Goal: Task Accomplishment & Management: Manage account settings

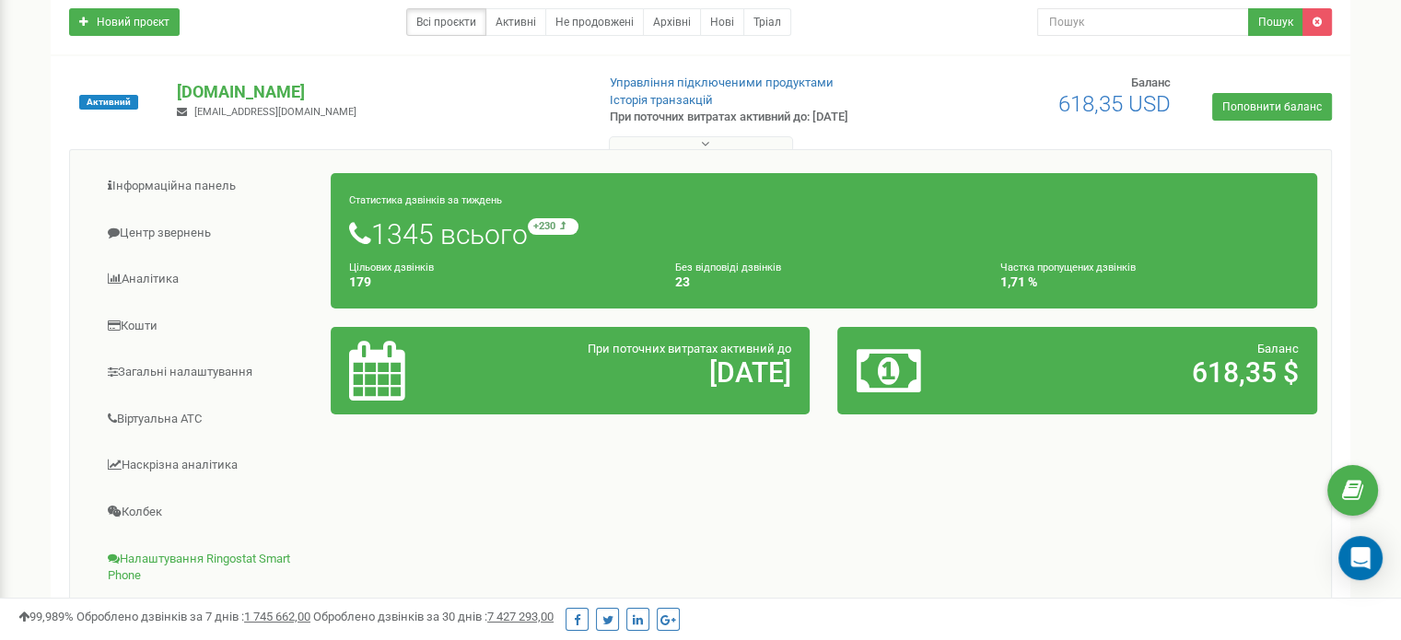
scroll to position [136, 0]
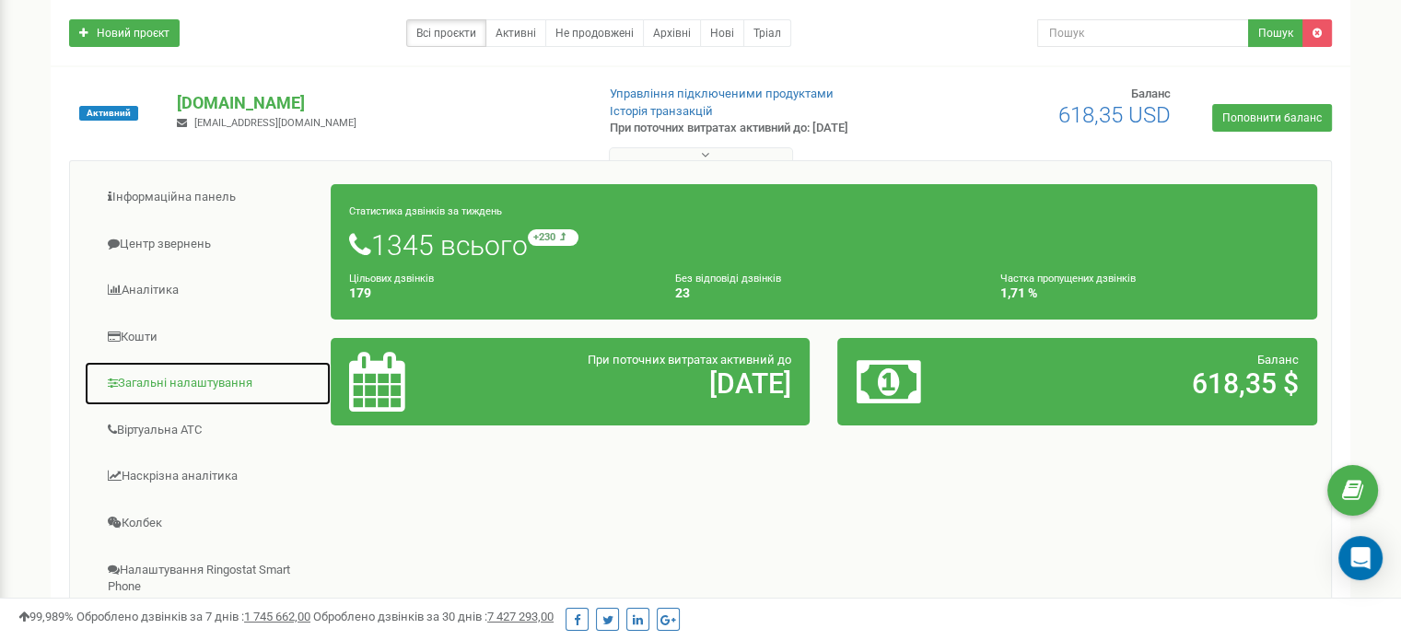
click at [147, 378] on link "Загальні налаштування" at bounding box center [208, 383] width 248 height 45
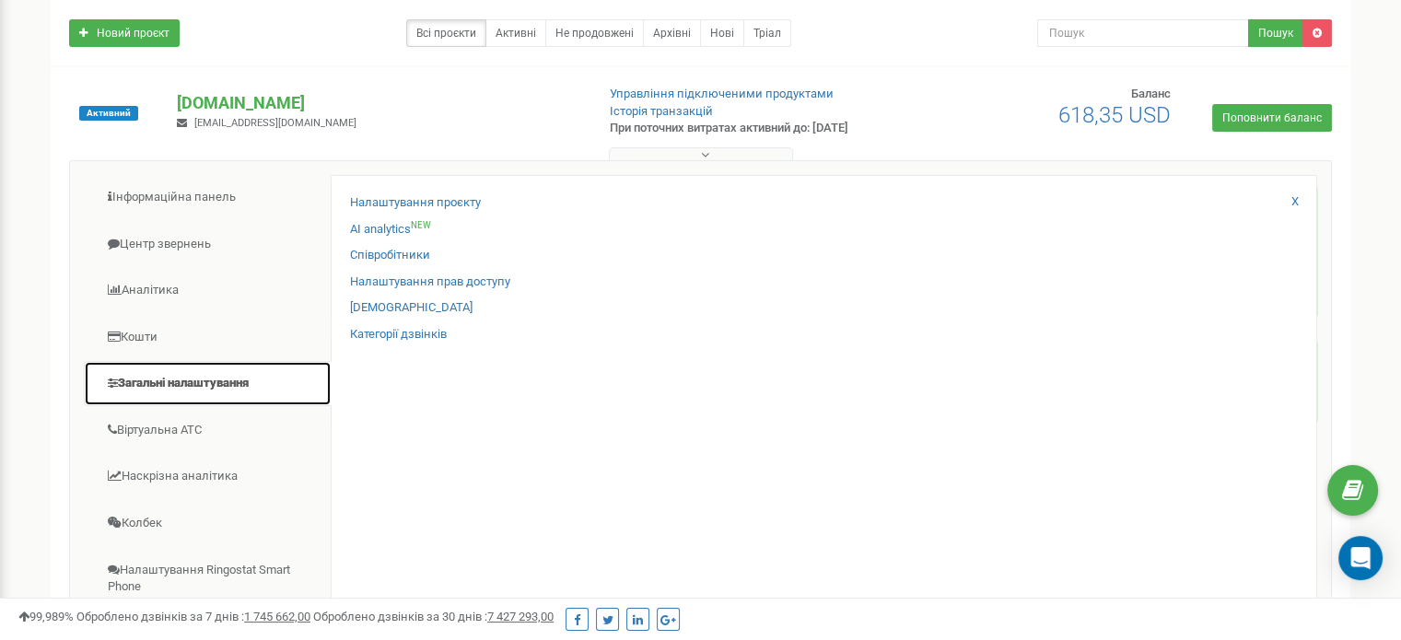
click at [165, 388] on link "Загальні налаштування" at bounding box center [208, 383] width 248 height 45
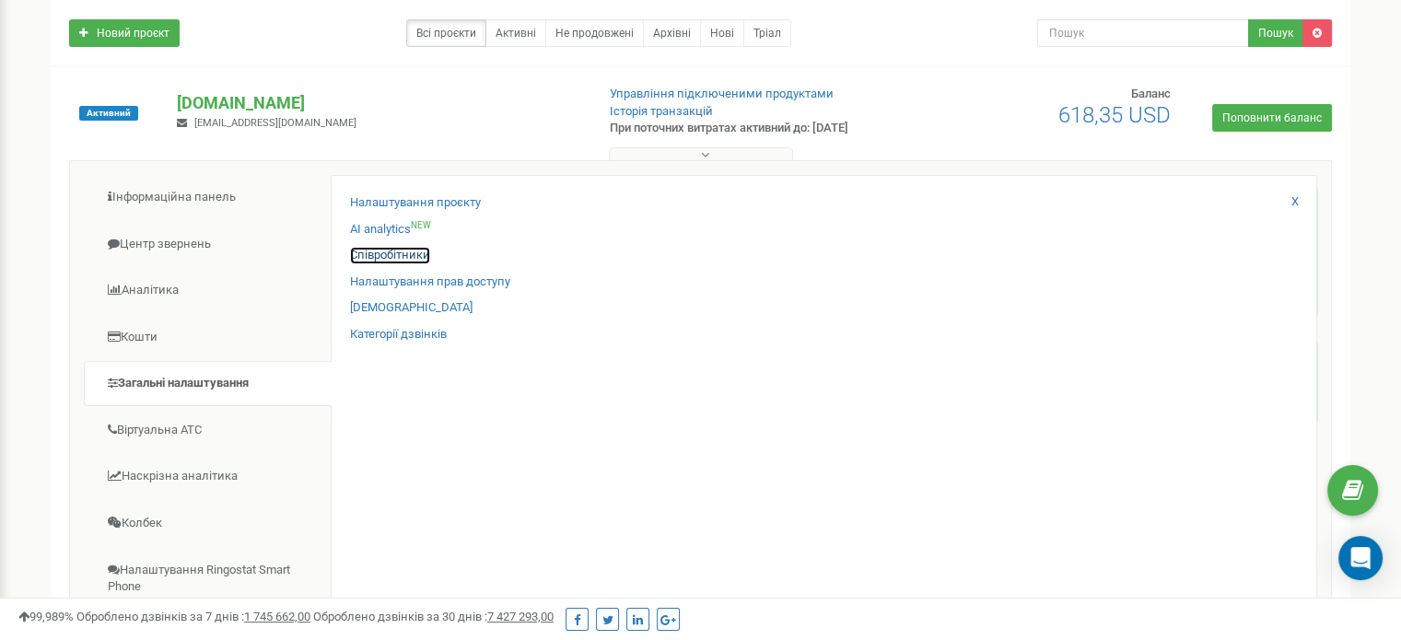
click at [396, 253] on link "Співробітники" at bounding box center [390, 255] width 80 height 17
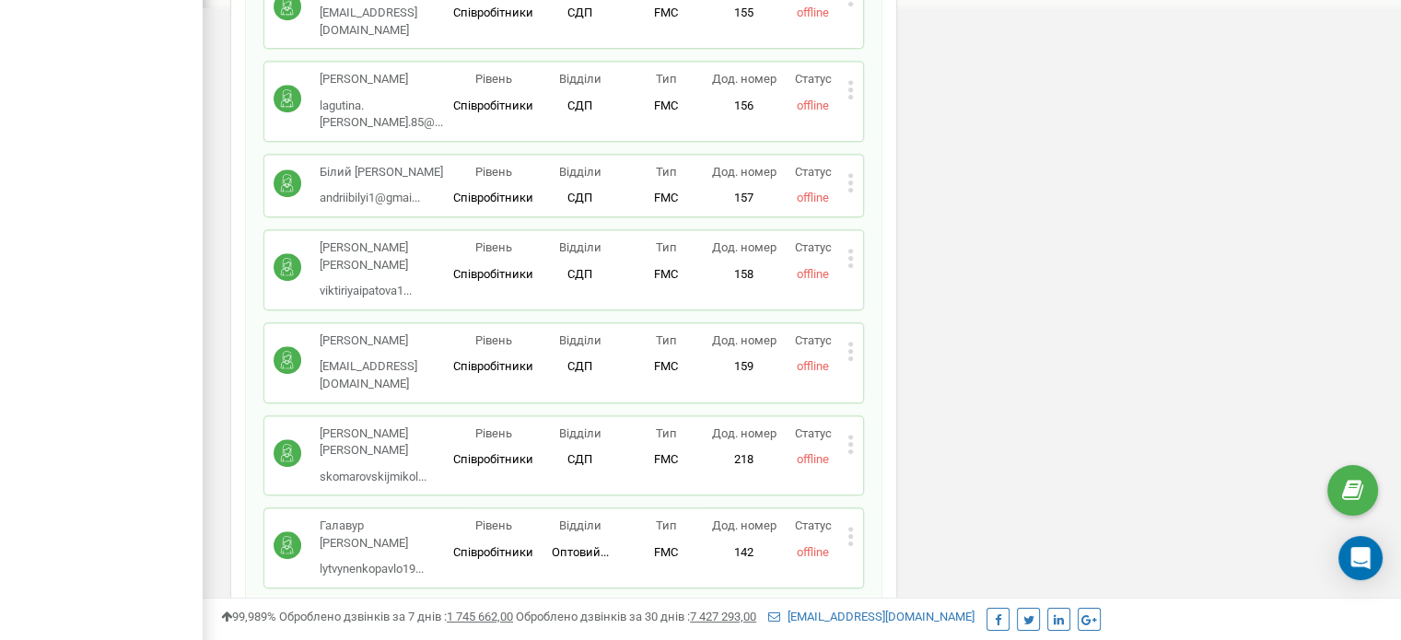
scroll to position [1098, 0]
click at [853, 525] on icon at bounding box center [850, 534] width 6 height 19
click at [899, 559] on span "Редагувати" at bounding box center [908, 565] width 73 height 12
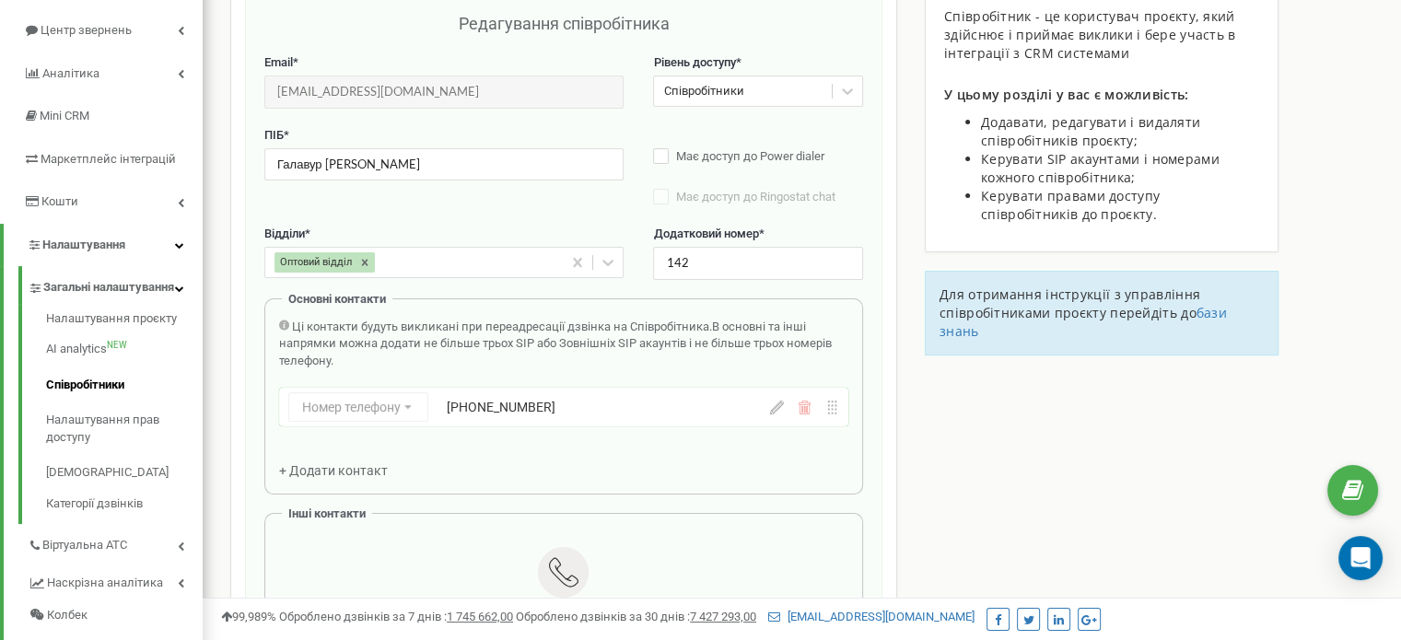
scroll to position [184, 0]
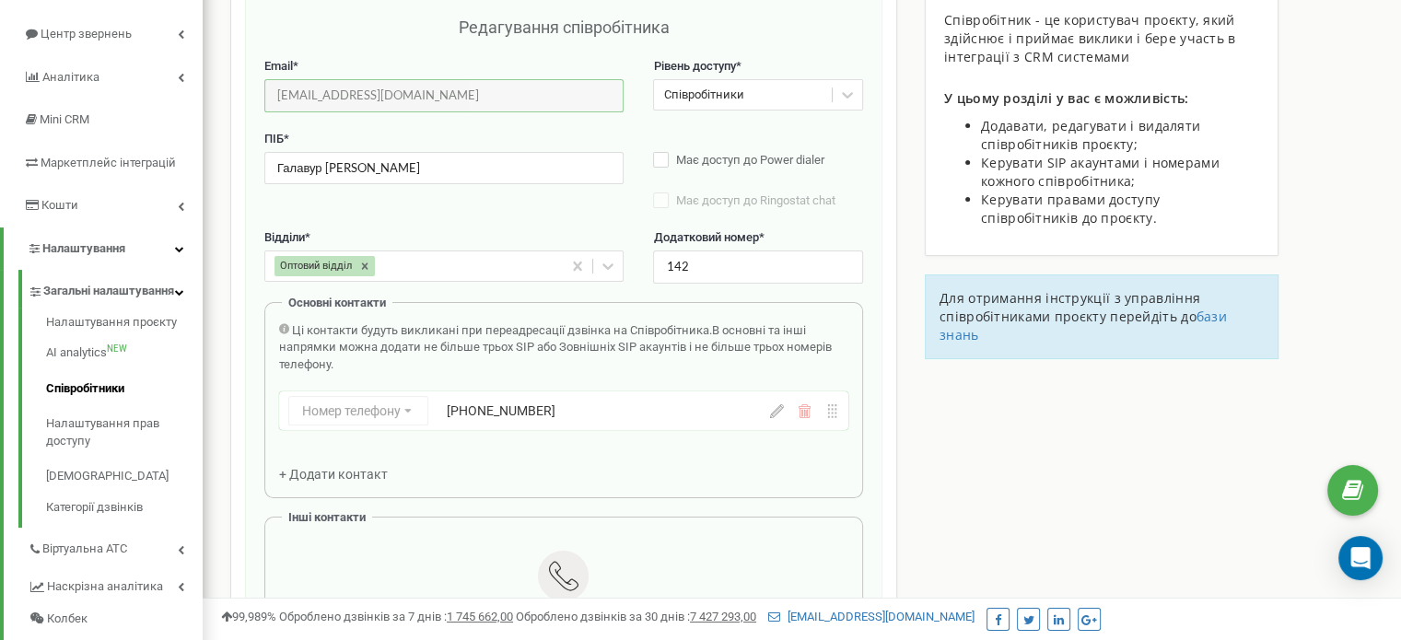
click at [459, 82] on input "lytvynenkopavlo1989@gmail.com" at bounding box center [443, 95] width 359 height 32
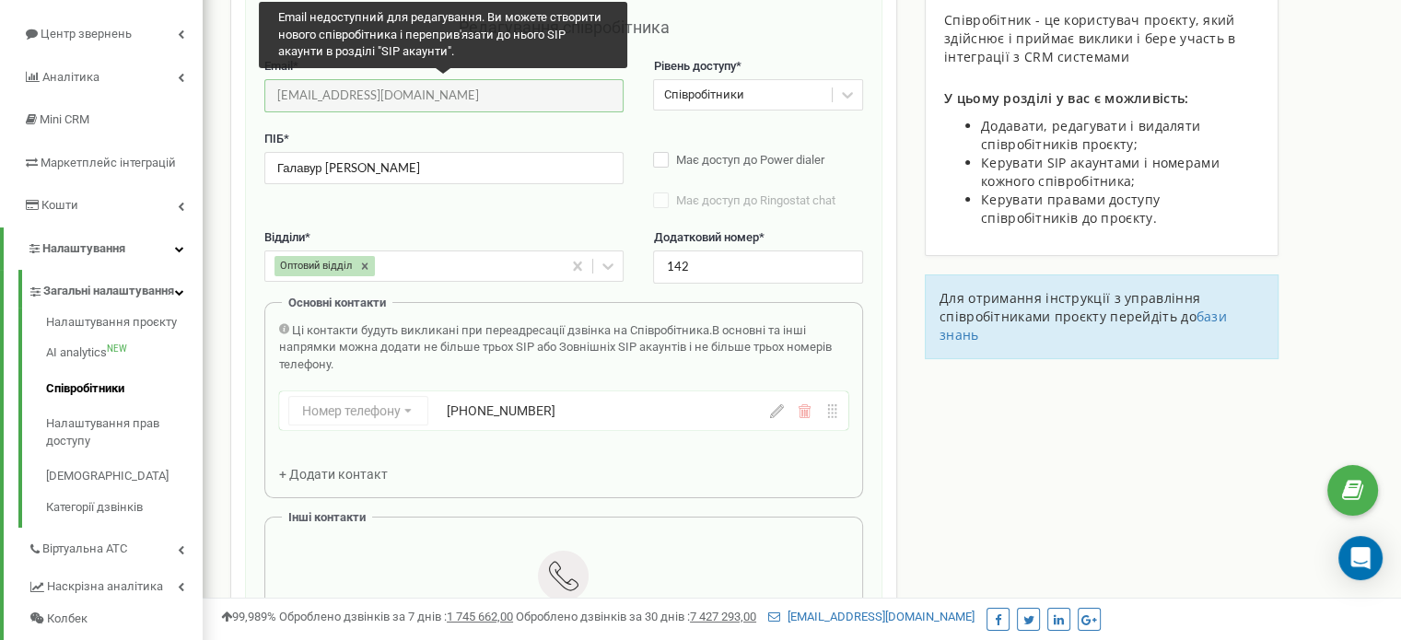
click at [459, 82] on input "lytvynenkopavlo1989@gmail.com" at bounding box center [443, 95] width 359 height 32
click at [465, 88] on input "lytvynenkopavlo1989@gmail.com" at bounding box center [443, 95] width 359 height 32
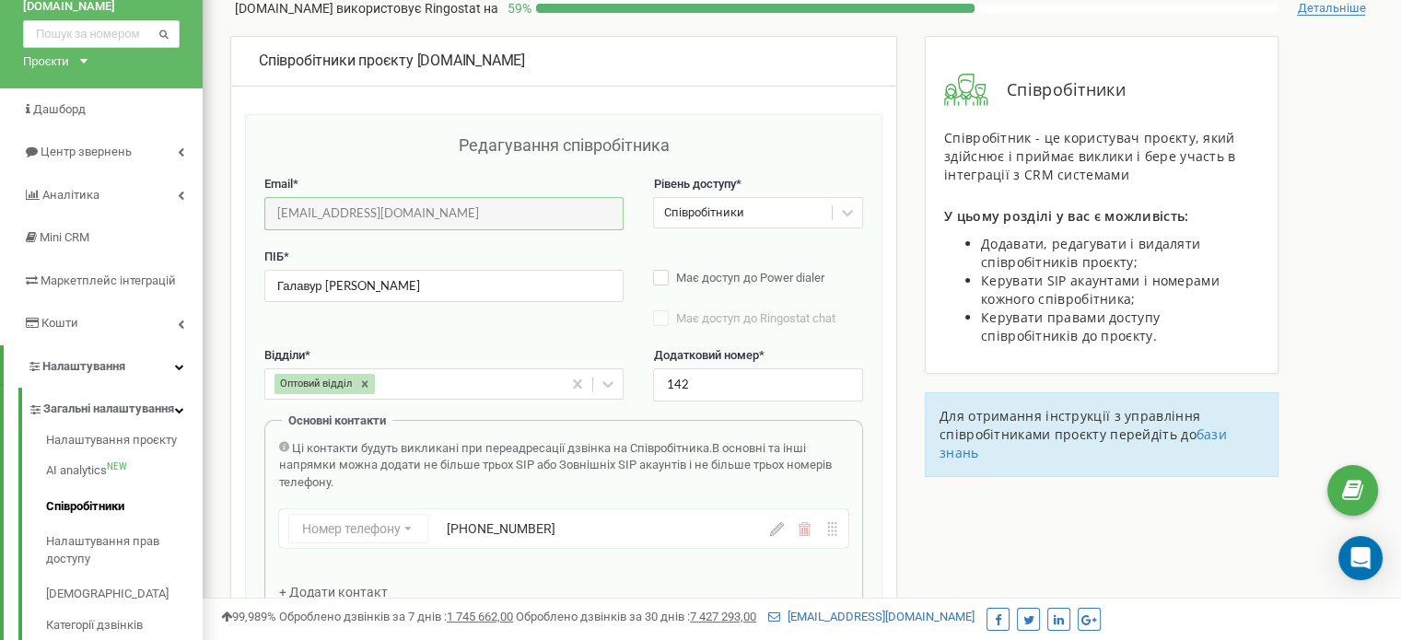
scroll to position [0, 0]
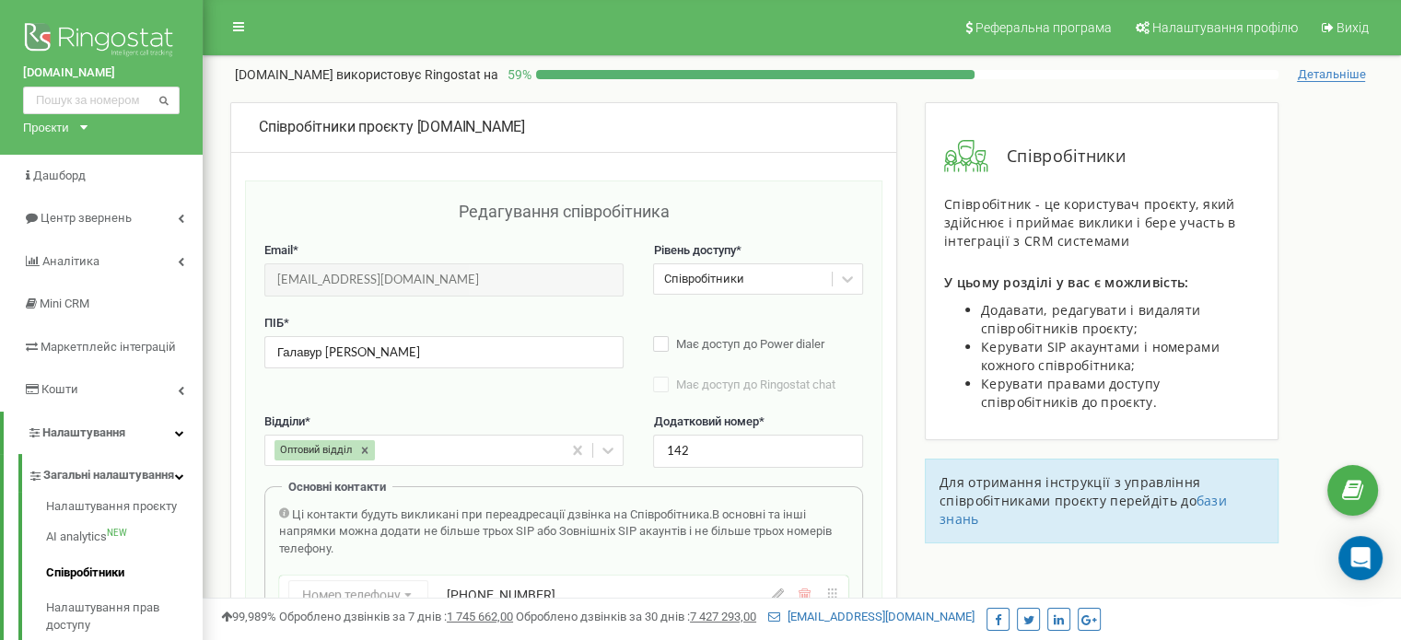
click at [438, 202] on div "Редагування співробітника" at bounding box center [563, 221] width 599 height 42
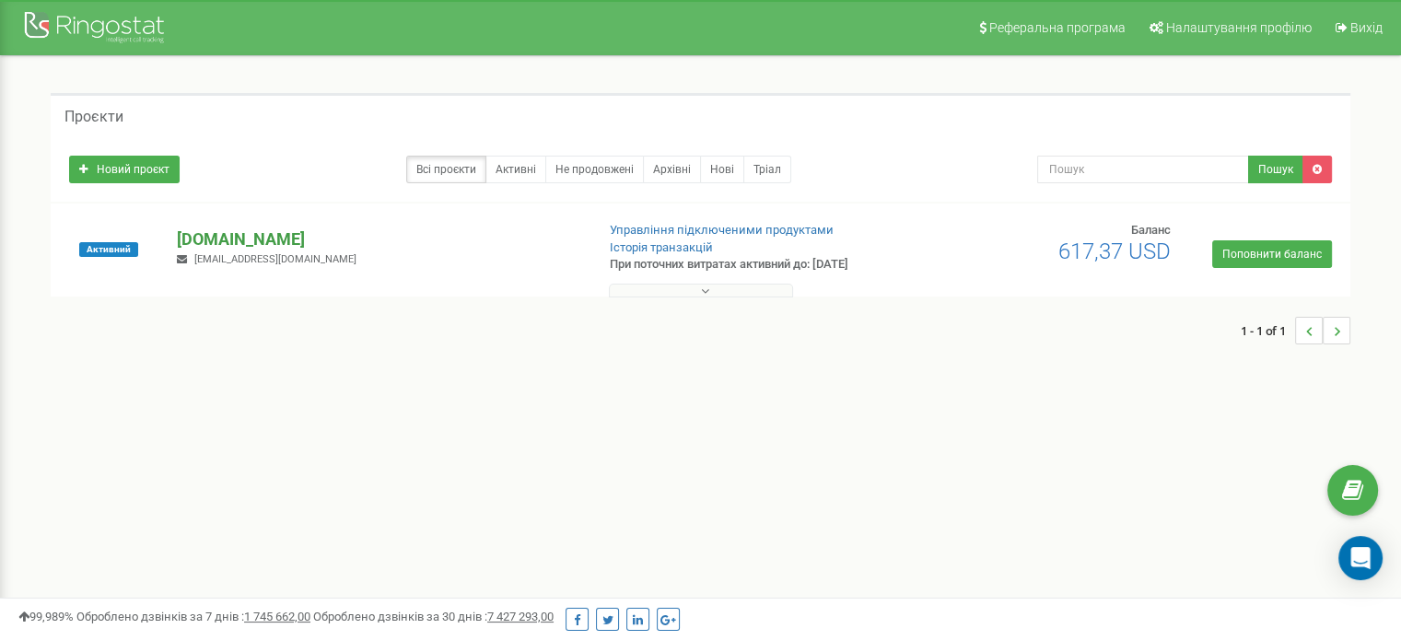
click at [226, 240] on p "[DOMAIN_NAME]" at bounding box center [378, 239] width 402 height 24
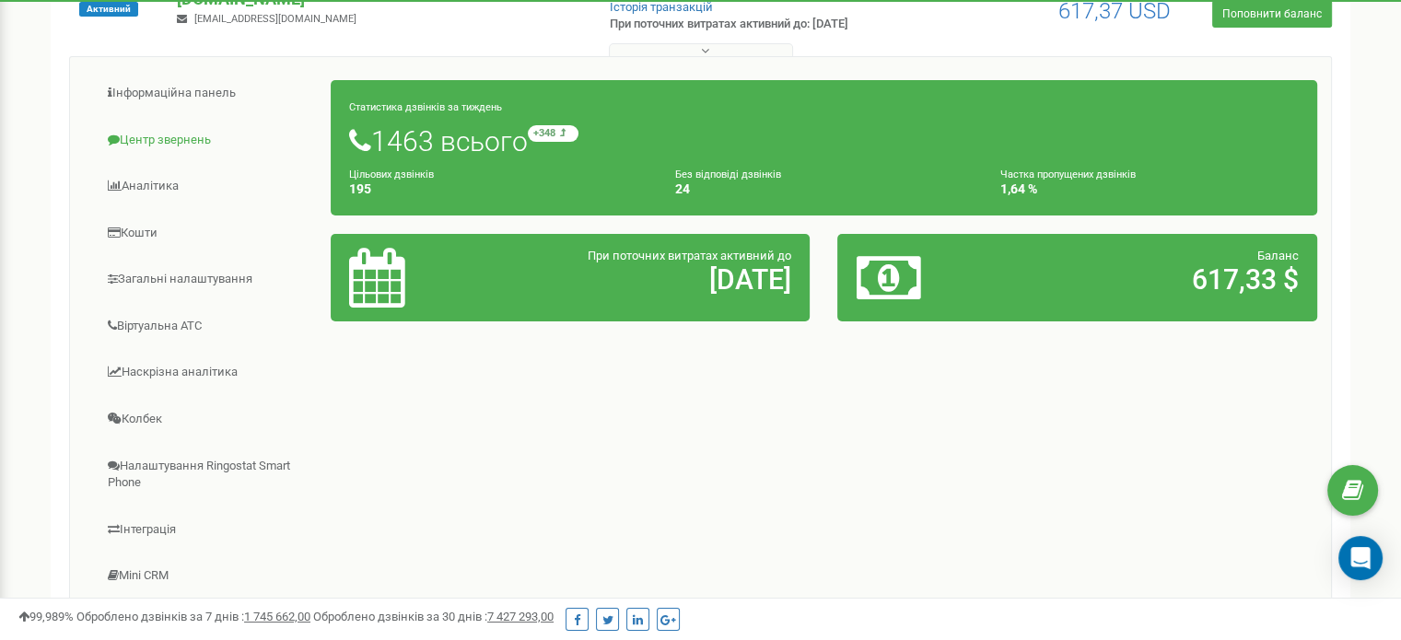
scroll to position [242, 0]
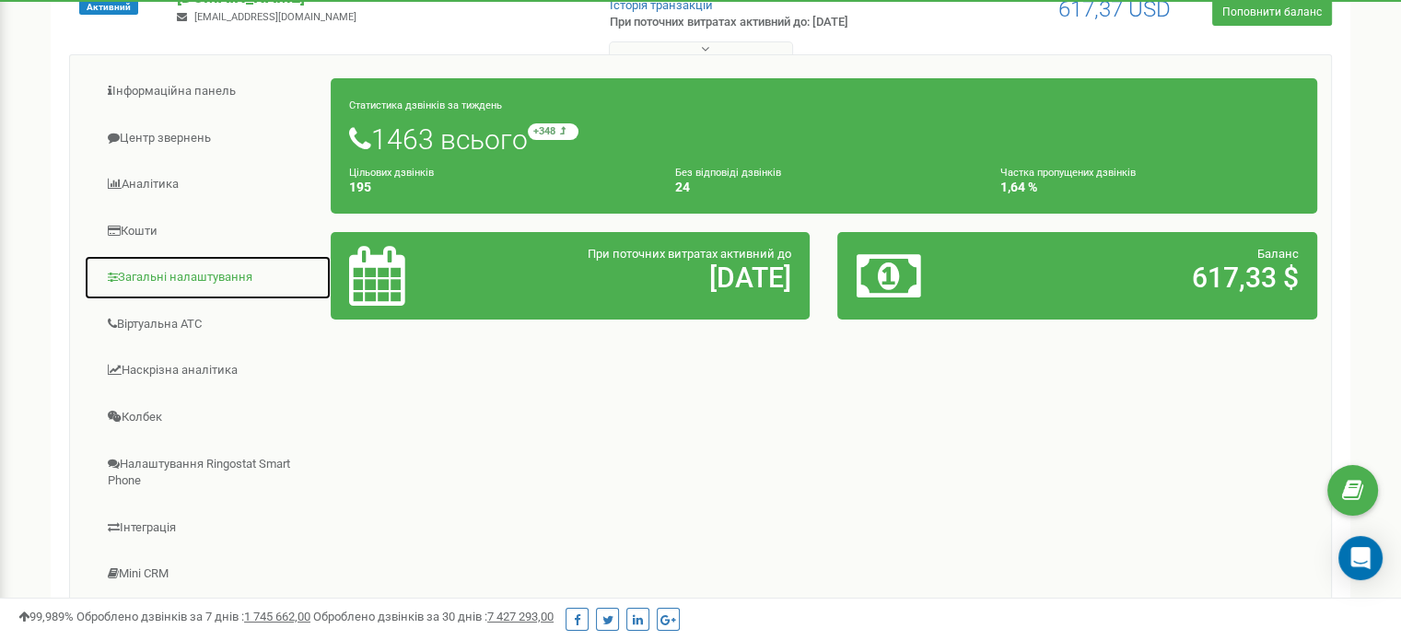
click at [161, 276] on link "Загальні налаштування" at bounding box center [208, 277] width 248 height 45
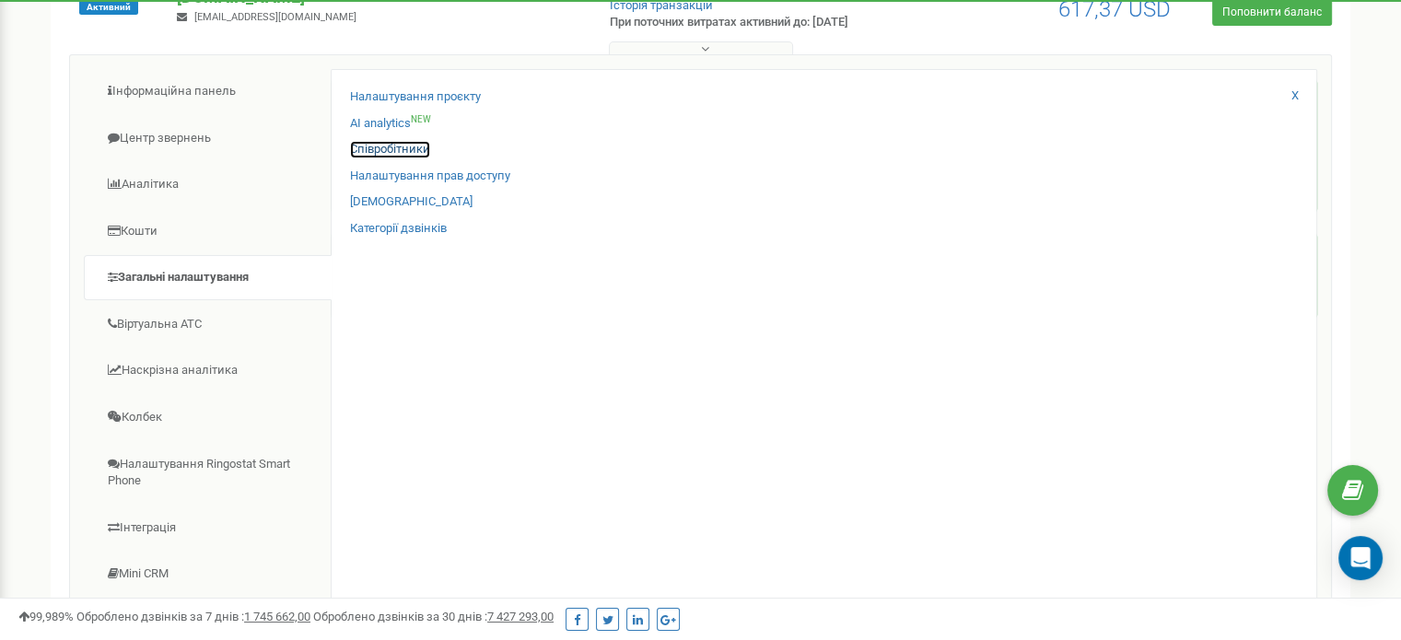
click at [401, 151] on link "Співробітники" at bounding box center [390, 149] width 80 height 17
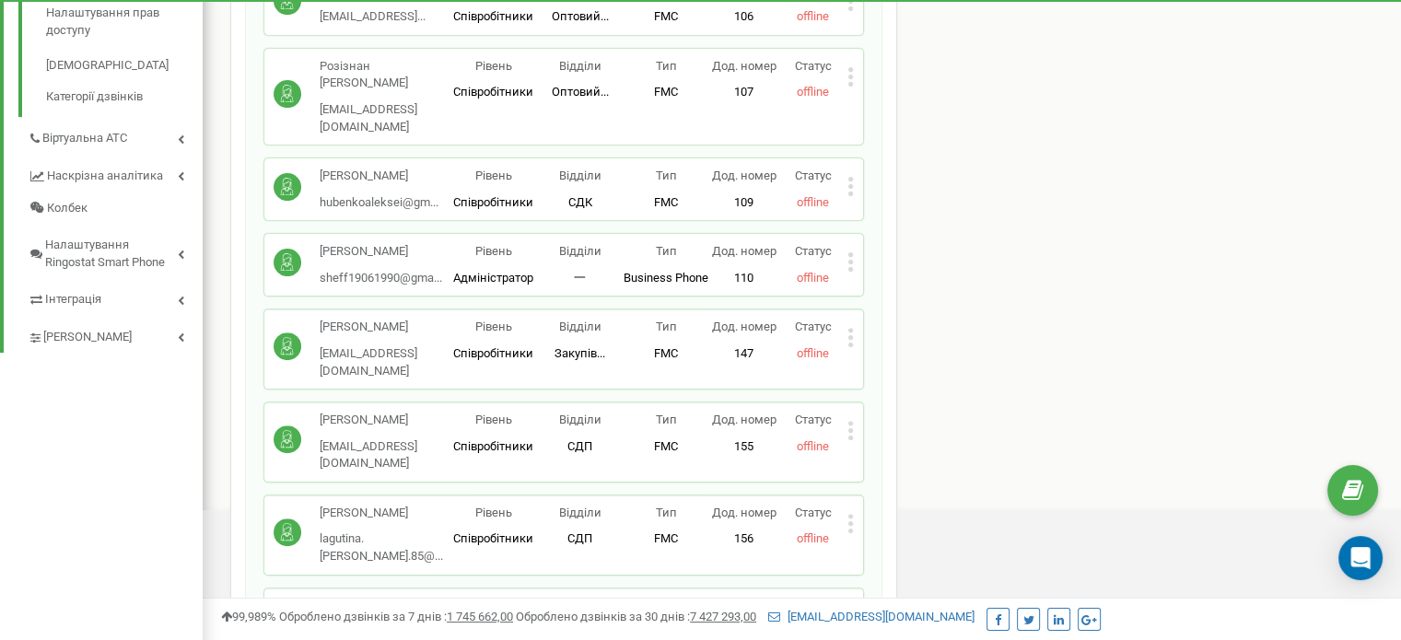
scroll to position [587, 0]
